Goal: Task Accomplishment & Management: Use online tool/utility

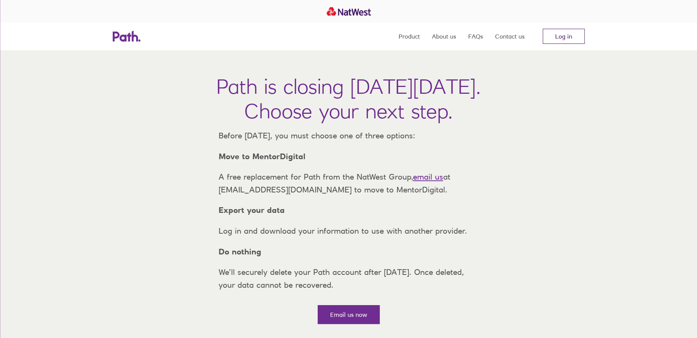
click at [573, 39] on link "Log in" at bounding box center [564, 36] width 42 height 15
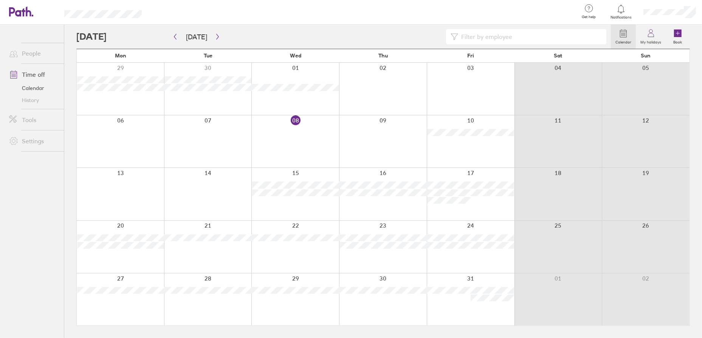
click at [39, 140] on link "Settings" at bounding box center [33, 140] width 61 height 15
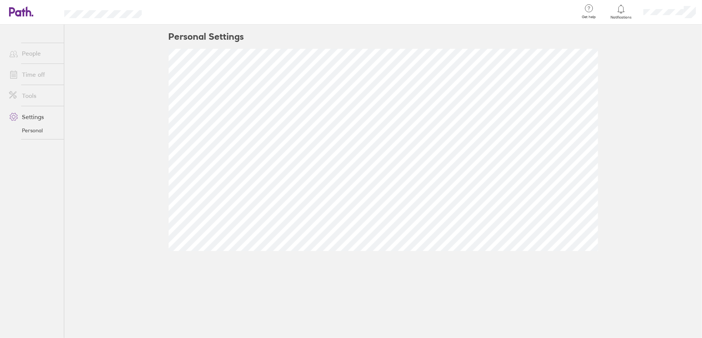
click at [34, 95] on link "Tools" at bounding box center [33, 95] width 61 height 15
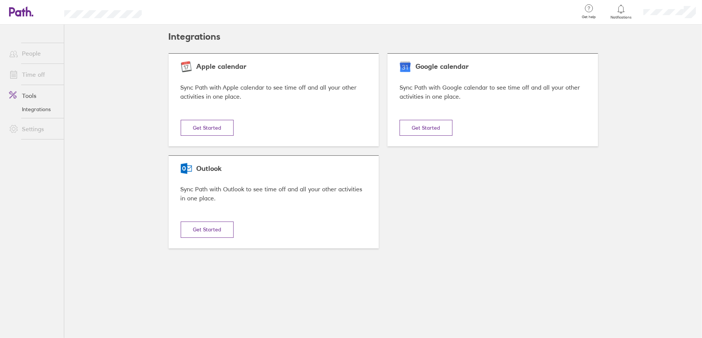
click at [209, 227] on button "Get Started" at bounding box center [207, 230] width 53 height 16
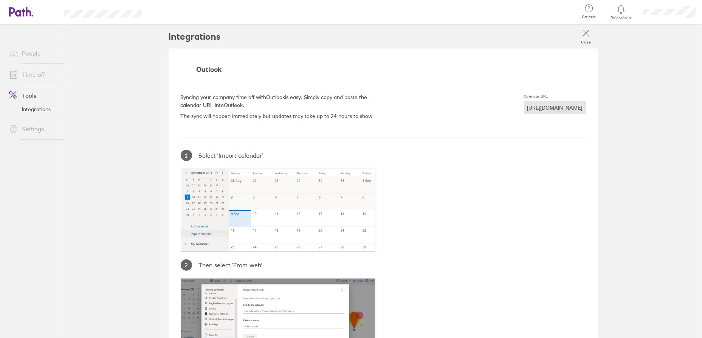
click at [524, 106] on div "https://hrapi.path.co.uk/public/calendar/d10d807b/52df75b7" at bounding box center [555, 107] width 62 height 13
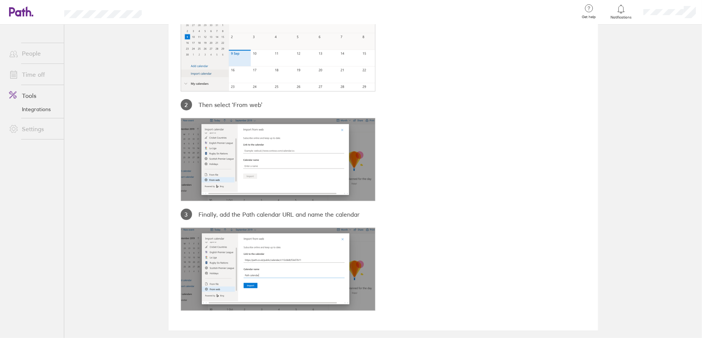
scroll to position [164, 0]
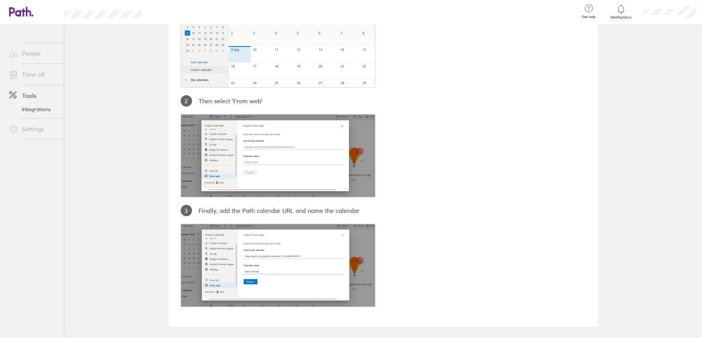
click at [36, 74] on link "Time off" at bounding box center [33, 74] width 61 height 15
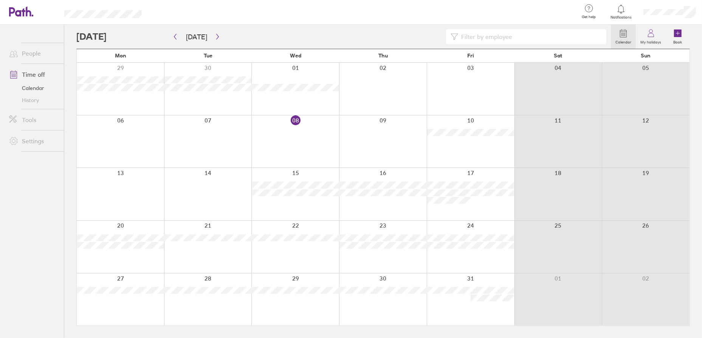
click at [37, 141] on link "Settings" at bounding box center [33, 140] width 61 height 15
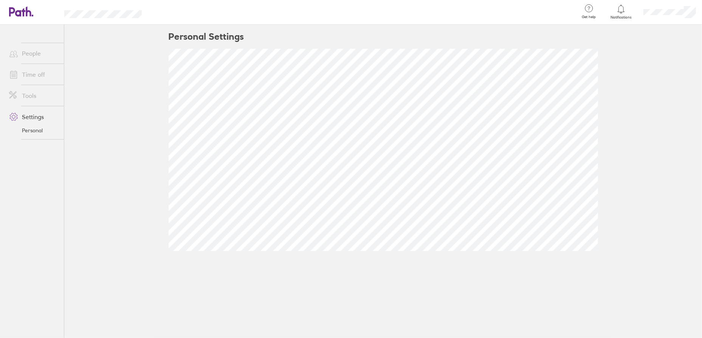
click at [33, 93] on link "Tools" at bounding box center [33, 95] width 61 height 15
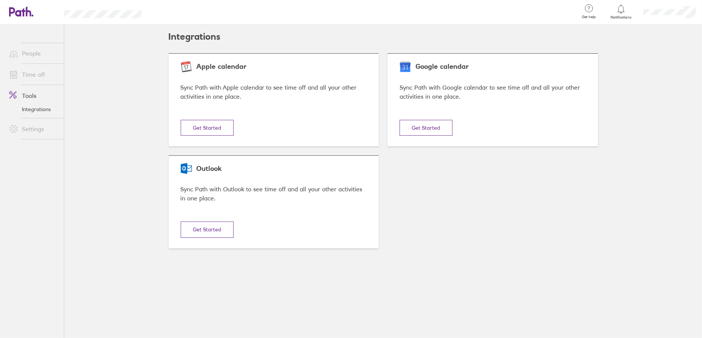
click at [31, 73] on link "Time off" at bounding box center [33, 74] width 61 height 15
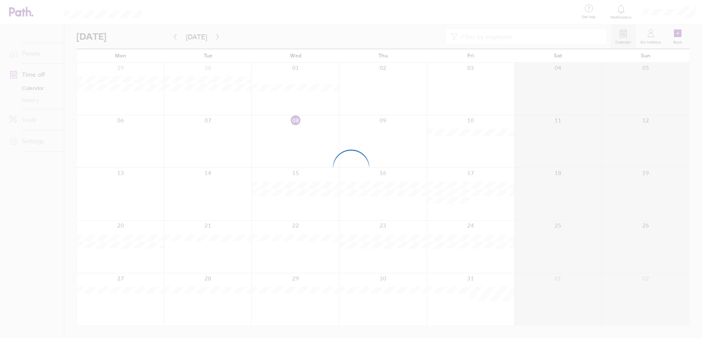
click at [34, 54] on div at bounding box center [351, 169] width 702 height 338
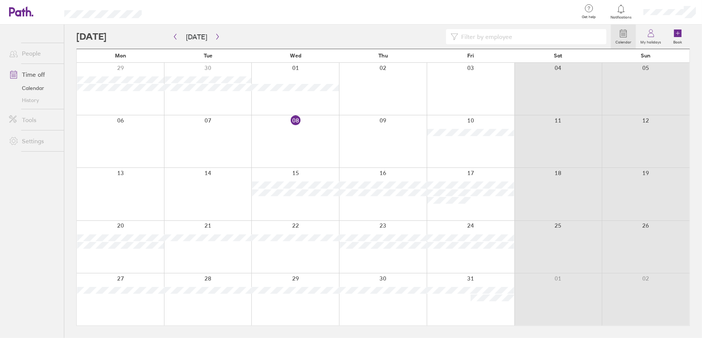
click at [36, 53] on link "People" at bounding box center [33, 53] width 61 height 15
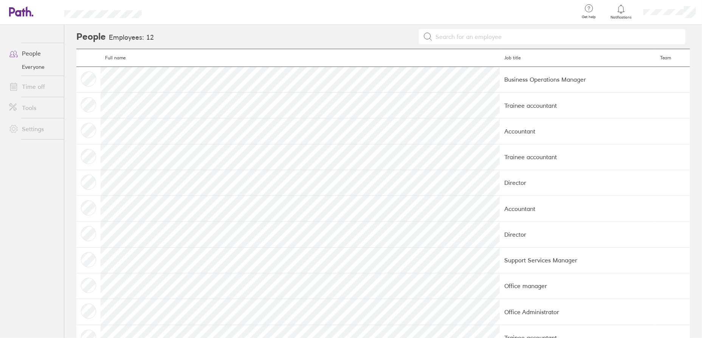
click at [39, 87] on link "Time off" at bounding box center [33, 86] width 61 height 15
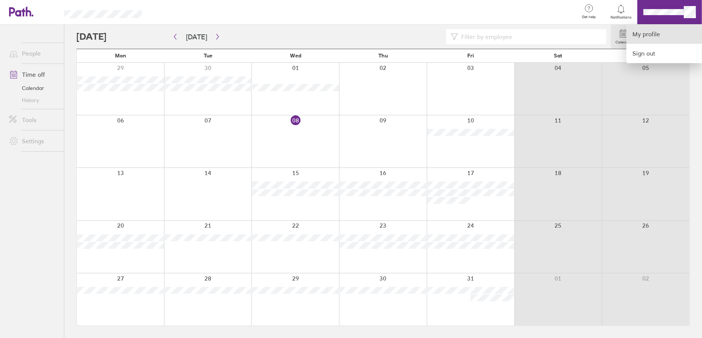
click at [663, 29] on link "My profile" at bounding box center [665, 34] width 76 height 19
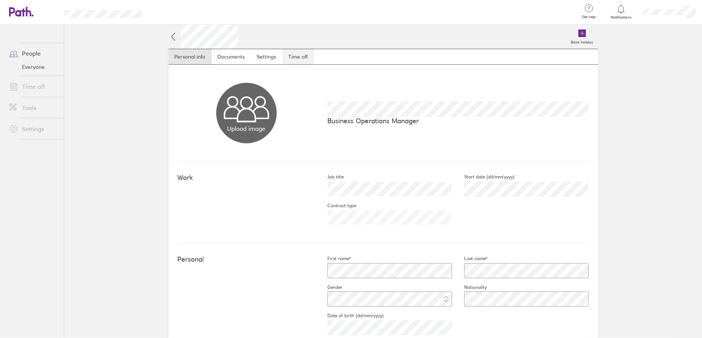
click at [304, 54] on link "Time off" at bounding box center [298, 56] width 32 height 15
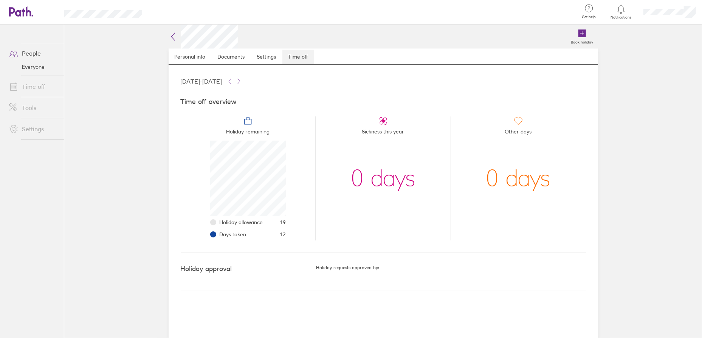
scroll to position [76, 76]
click at [271, 60] on link "Settings" at bounding box center [266, 56] width 31 height 15
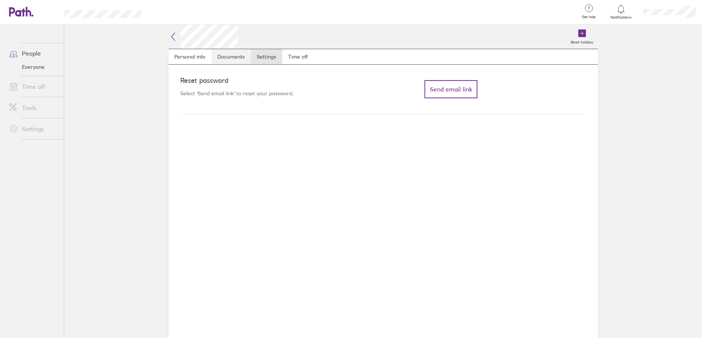
click at [239, 59] on link "Documents" at bounding box center [231, 56] width 39 height 15
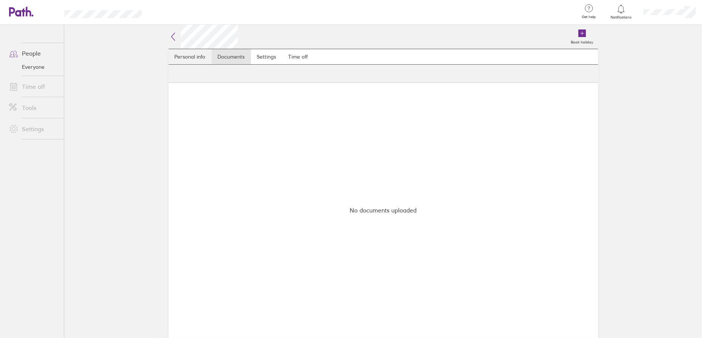
click at [187, 57] on link "Personal info" at bounding box center [190, 56] width 43 height 15
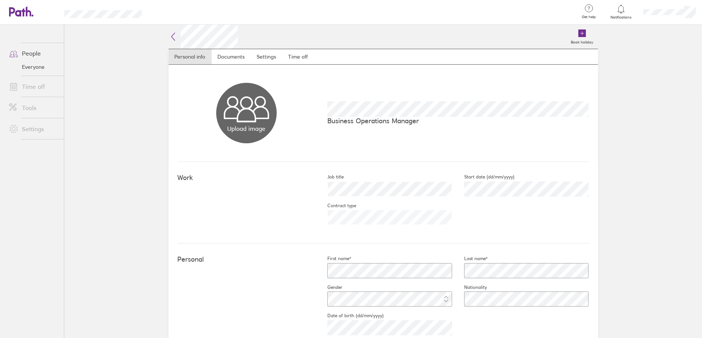
click at [171, 37] on icon at bounding box center [172, 37] width 3 height 8
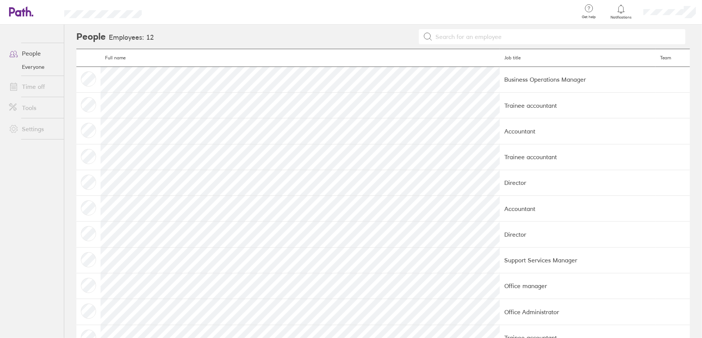
click at [34, 81] on link "Time off" at bounding box center [33, 86] width 61 height 15
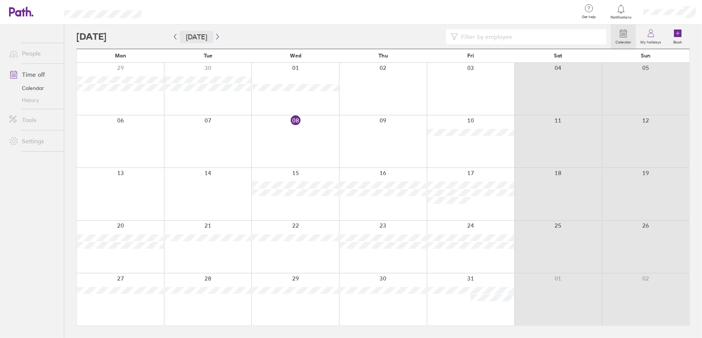
click at [208, 37] on button "Today" at bounding box center [196, 37] width 33 height 12
click at [215, 37] on icon "button" at bounding box center [218, 37] width 6 height 6
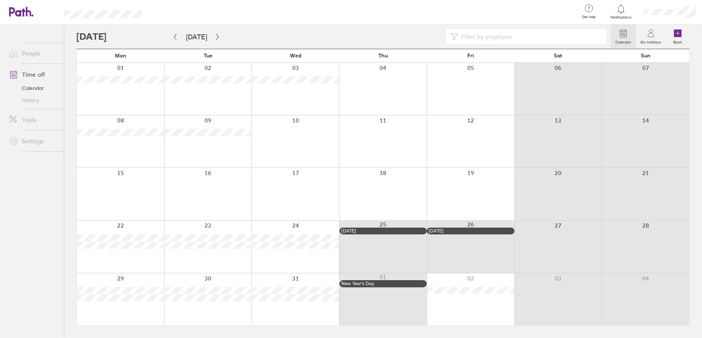
click at [31, 143] on link "Settings" at bounding box center [33, 140] width 61 height 15
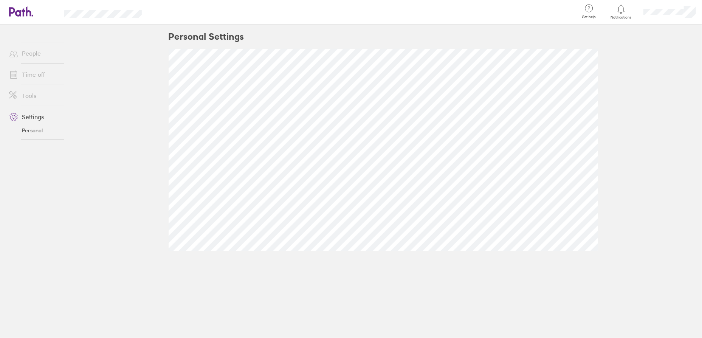
click at [37, 96] on link "Tools" at bounding box center [33, 95] width 61 height 15
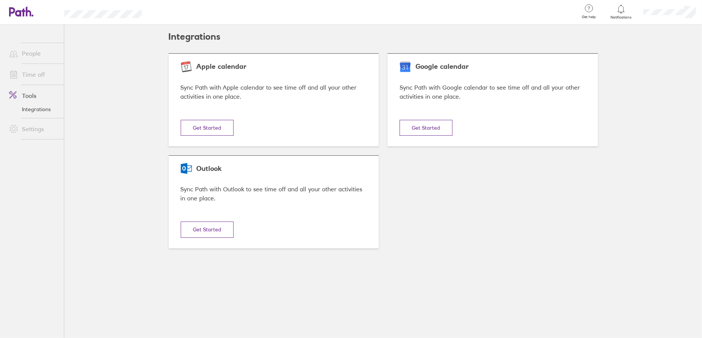
click at [214, 230] on button "Get Started" at bounding box center [207, 230] width 53 height 16
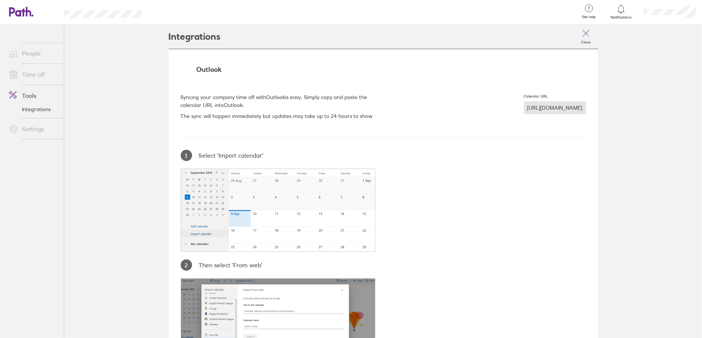
click at [524, 104] on div "https://hrapi.path.co.uk/public/calendar/d10d807b/52df75b7" at bounding box center [555, 107] width 62 height 13
click at [524, 106] on div "https://hrapi.path.co.uk/public/calendar/d10d807b/52df75b7" at bounding box center [555, 107] width 62 height 13
